Goal: Information Seeking & Learning: Understand process/instructions

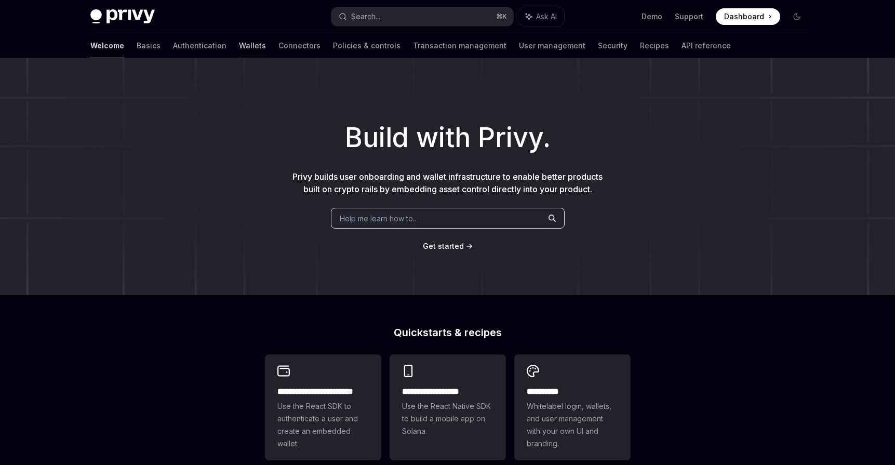
click at [239, 44] on link "Wallets" at bounding box center [252, 45] width 27 height 25
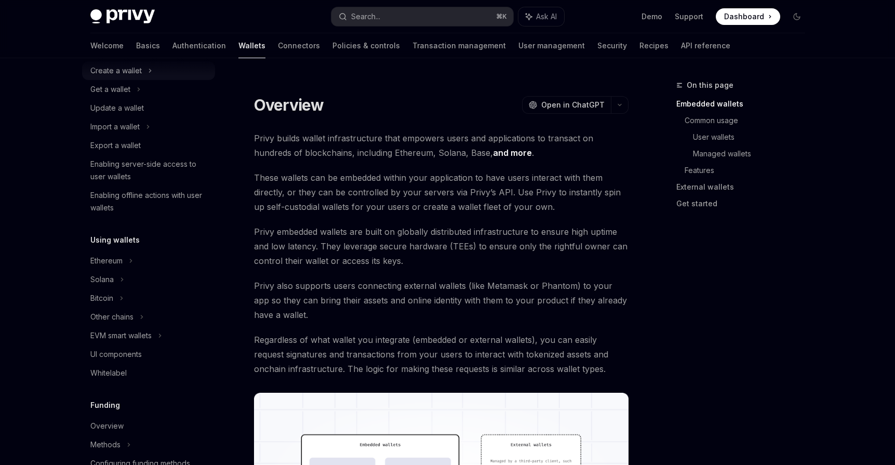
scroll to position [91, 0]
click at [140, 93] on icon at bounding box center [139, 88] width 4 height 12
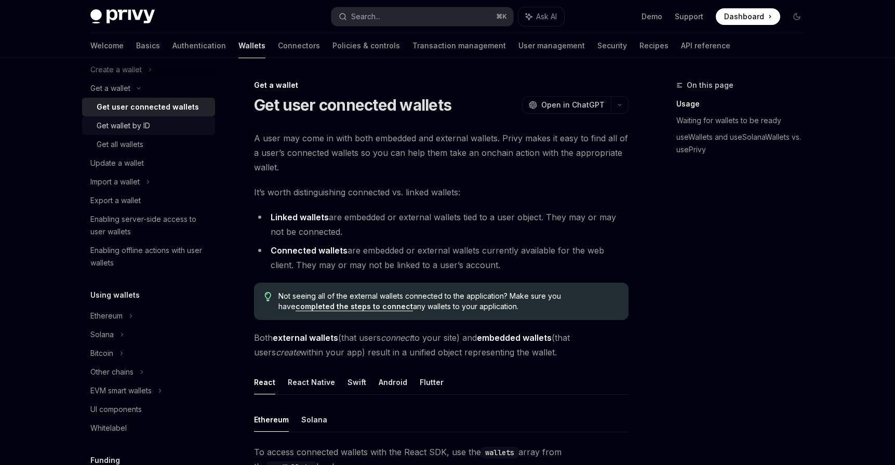
click at [140, 124] on div "Get wallet by ID" at bounding box center [124, 125] width 54 height 12
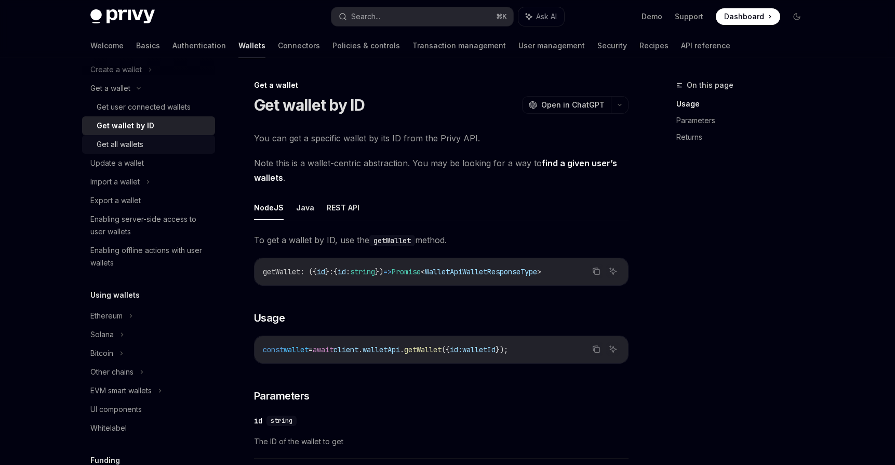
click at [183, 150] on div "Get all wallets" at bounding box center [153, 144] width 112 height 12
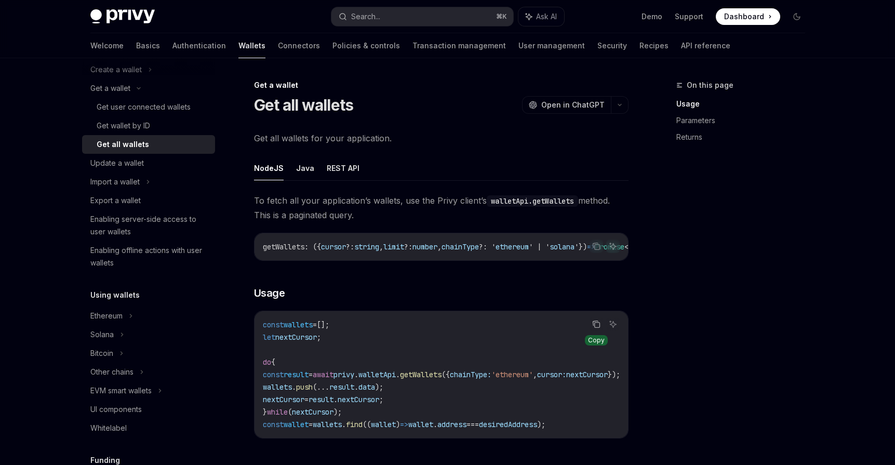
click at [594, 328] on icon "Copy the contents from the code block" at bounding box center [596, 325] width 5 height 5
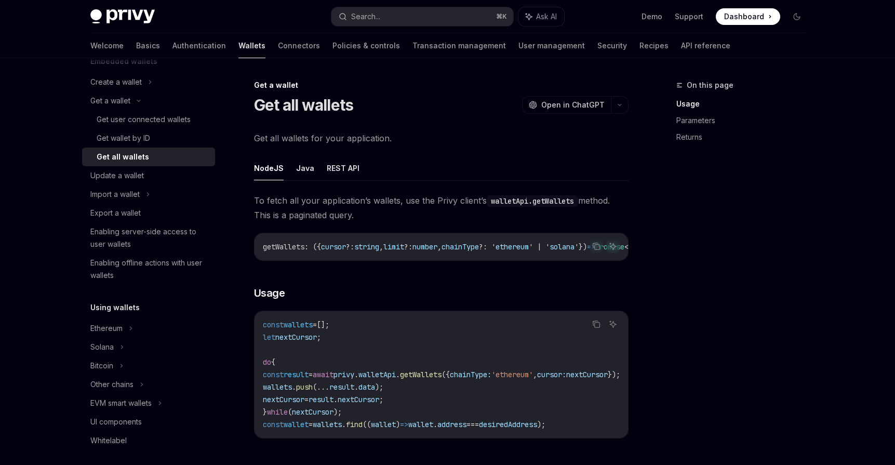
scroll to position [83, 0]
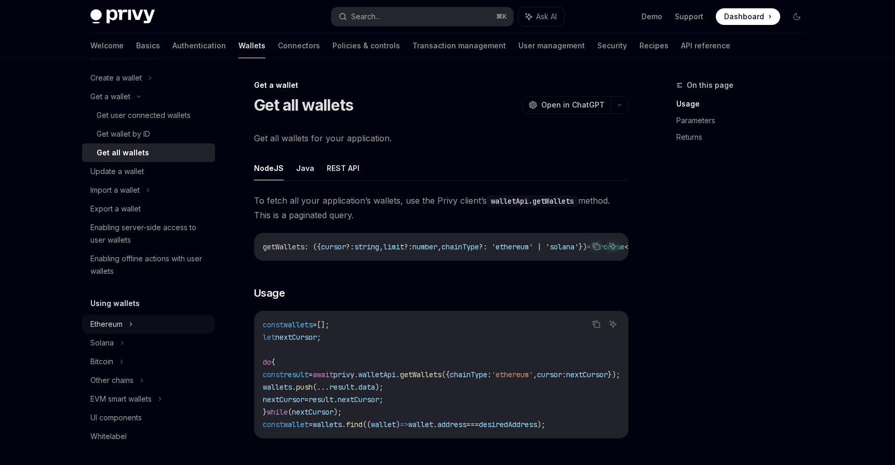
click at [148, 84] on icon at bounding box center [150, 78] width 4 height 12
type textarea "*"
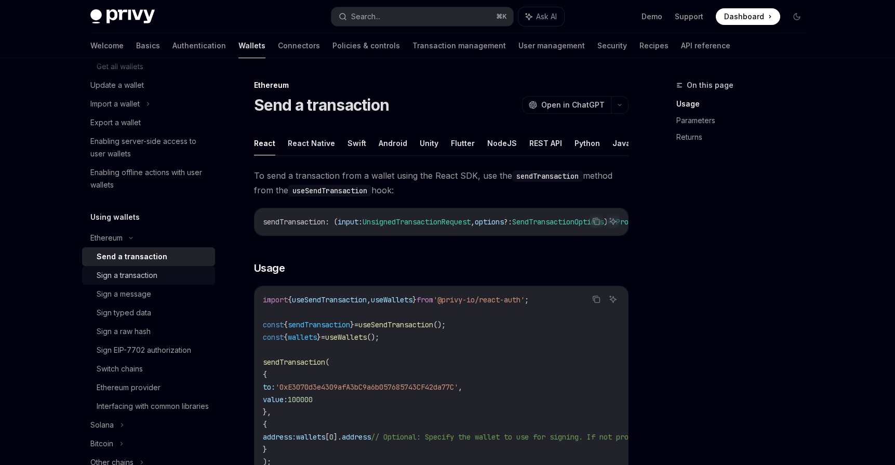
scroll to position [170, 0]
click at [598, 302] on icon "Copy the contents from the code block" at bounding box center [596, 299] width 8 height 8
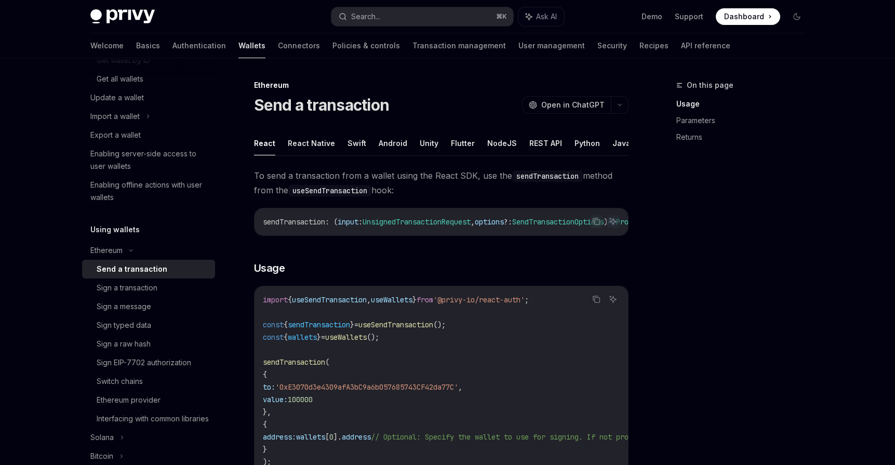
scroll to position [155, 0]
